Goal: Task Accomplishment & Management: Manage account settings

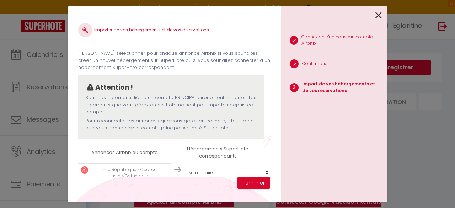
select select
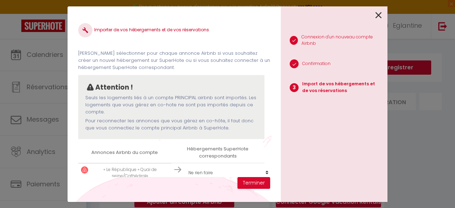
select select
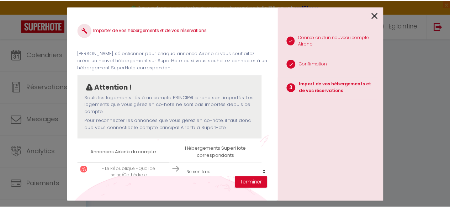
scroll to position [175, 0]
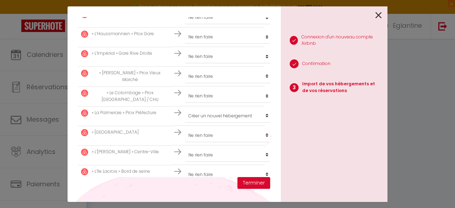
click at [381, 11] on icon at bounding box center [379, 15] width 6 height 11
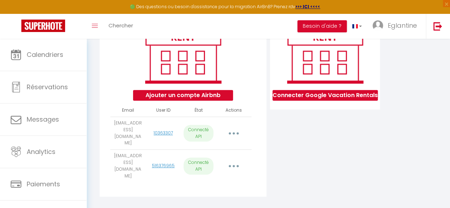
click at [238, 164] on button "button" at bounding box center [234, 166] width 19 height 14
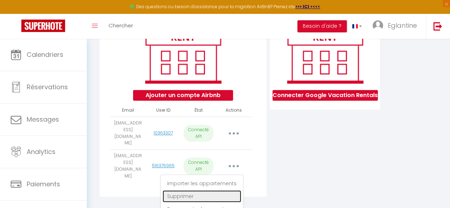
click at [199, 193] on link "Supprimer" at bounding box center [202, 196] width 79 height 12
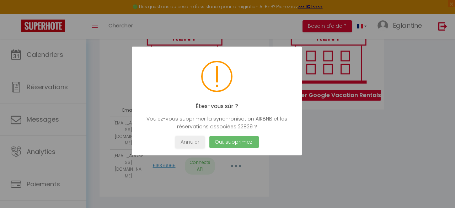
click at [237, 145] on button "Oui, supprimez!" at bounding box center [234, 142] width 49 height 12
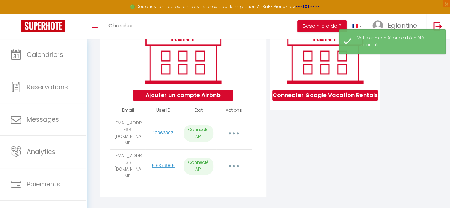
scroll to position [85, 0]
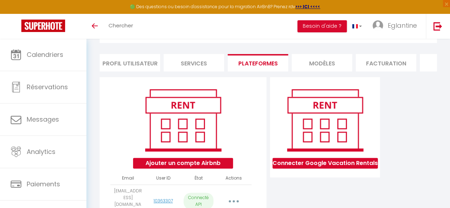
scroll to position [85, 0]
